Goal: Navigation & Orientation: Go to known website

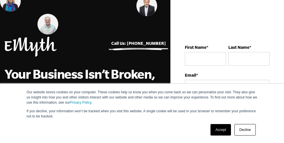
click at [37, 46] on img at bounding box center [31, 47] width 52 height 20
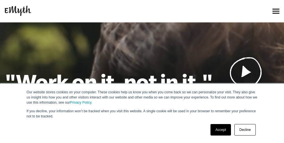
click at [20, 8] on img at bounding box center [18, 11] width 26 height 10
drag, startPoint x: 0, startPoint y: 0, endPoint x: 218, endPoint y: 126, distance: 251.5
click at [218, 128] on link "Accept" at bounding box center [220, 130] width 20 height 12
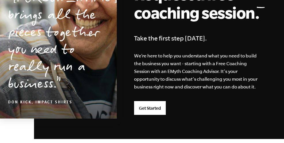
scroll to position [1560, 0]
